Goal: Task Accomplishment & Management: Use online tool/utility

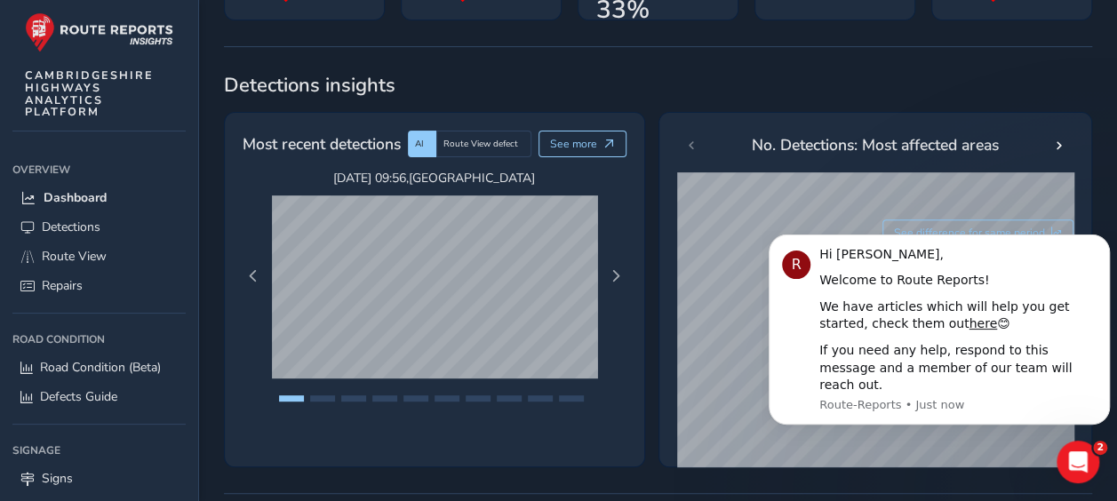
scroll to position [267, 0]
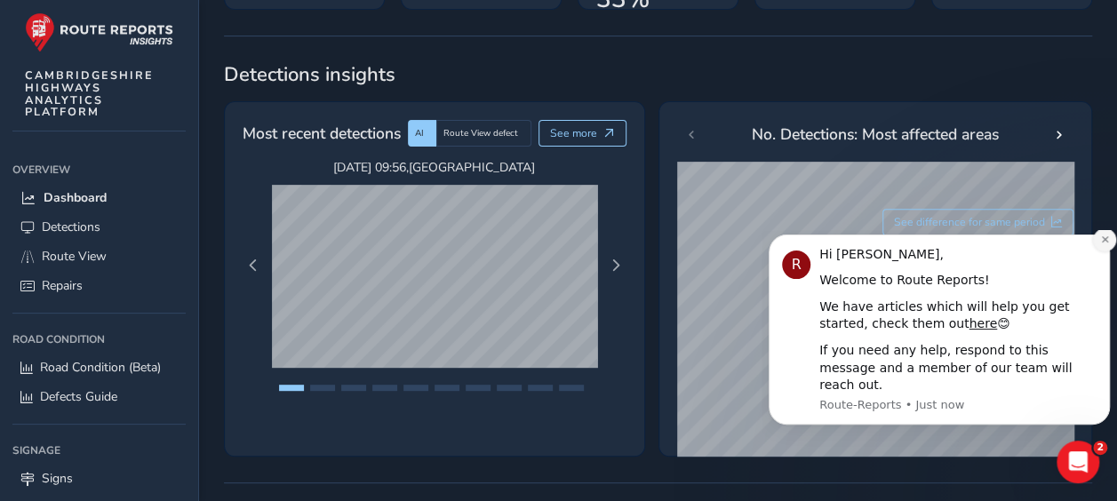
click at [1101, 244] on icon "Dismiss notification" at bounding box center [1105, 240] width 10 height 10
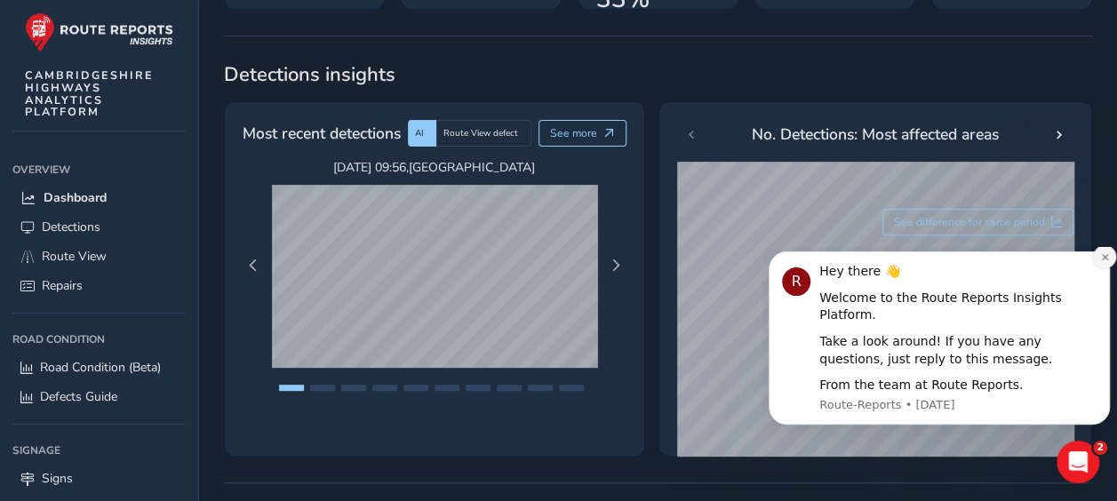
click at [1102, 262] on icon "Dismiss notification" at bounding box center [1105, 257] width 10 height 10
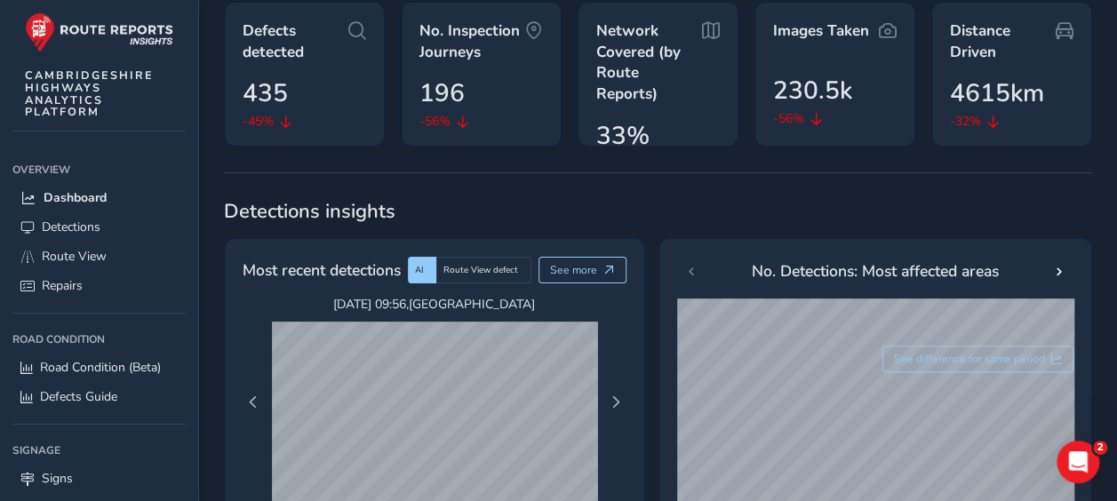
scroll to position [0, 0]
